Goal: Task Accomplishment & Management: Manage account settings

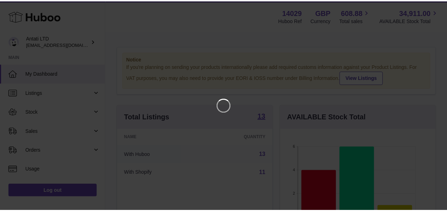
scroll to position [111, 157]
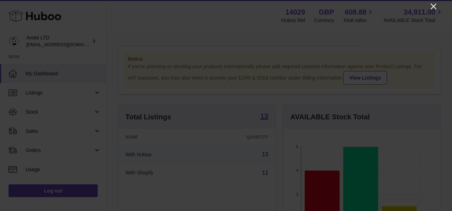
click at [435, 7] on icon "Close" at bounding box center [434, 7] width 6 height 6
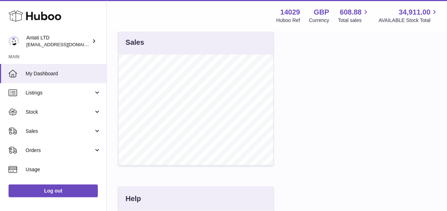
scroll to position [245, 0]
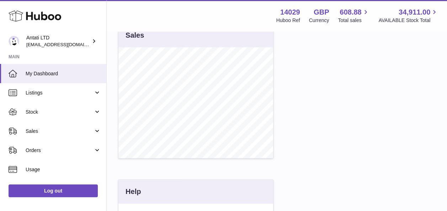
click at [446, 139] on div "Notice If you're planning on sending your products internationally please add r…" at bounding box center [277, 51] width 340 height 529
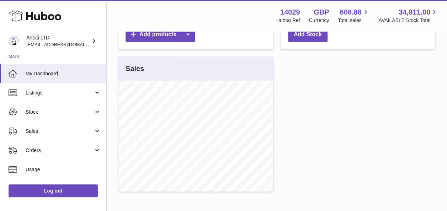
scroll to position [211, 0]
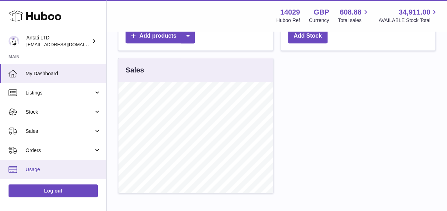
click at [61, 168] on span "Usage" at bounding box center [63, 169] width 75 height 7
